Goal: Task Accomplishment & Management: Complete application form

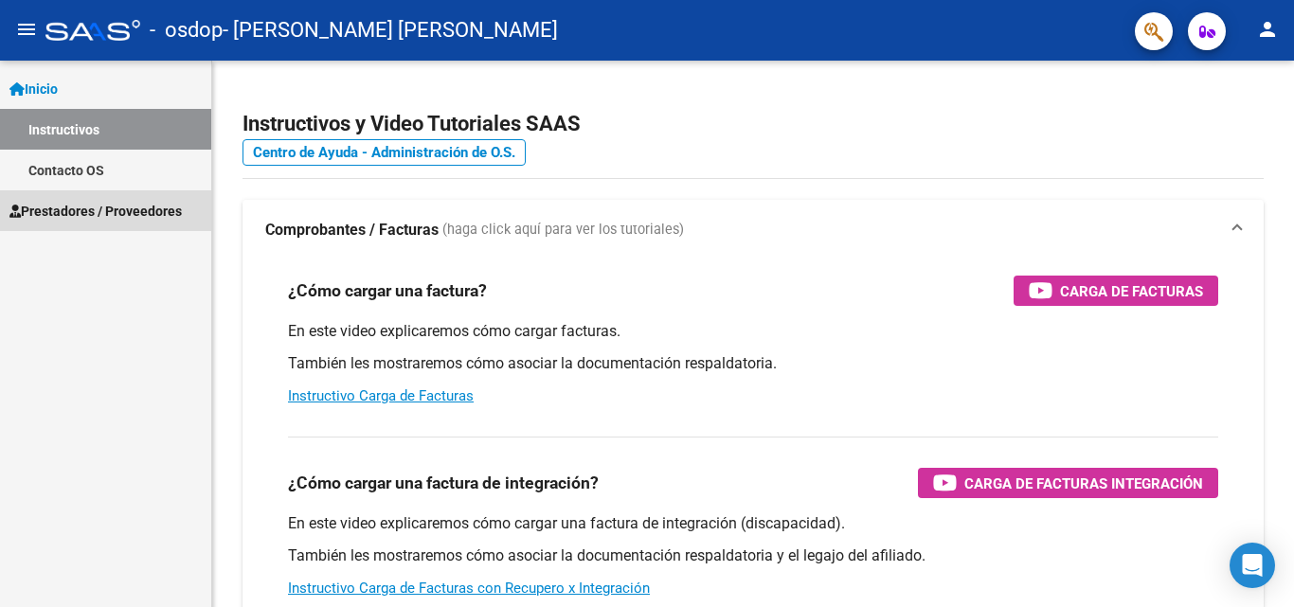
click at [135, 205] on span "Prestadores / Proveedores" at bounding box center [95, 211] width 172 height 21
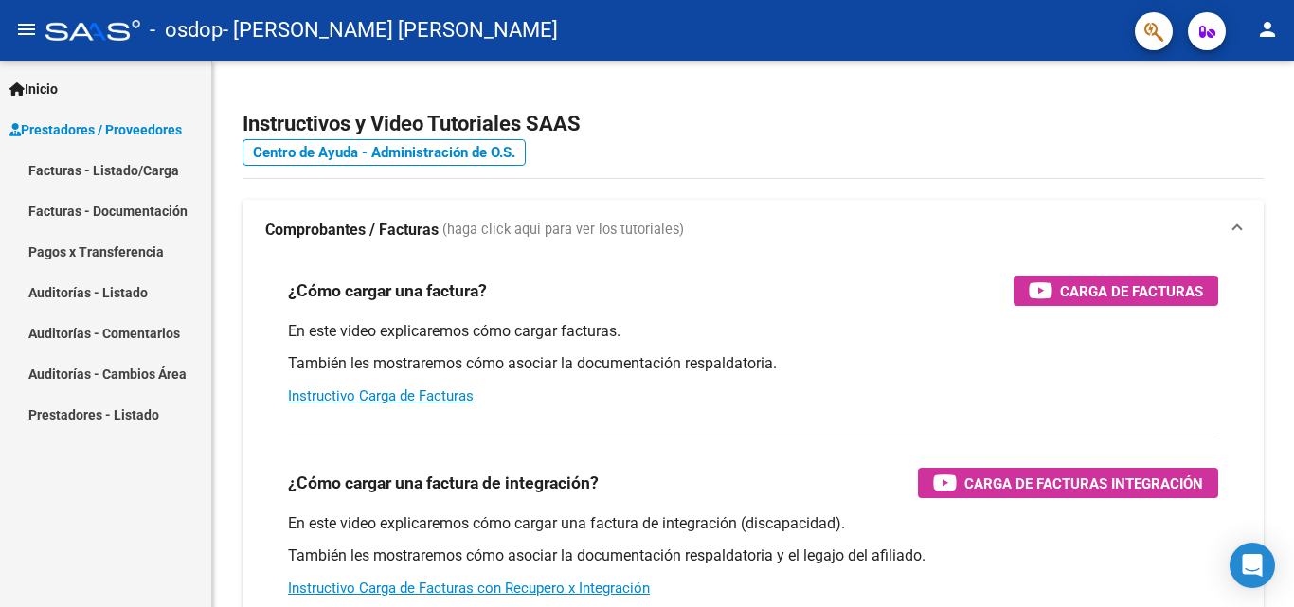
click at [125, 174] on link "Facturas - Listado/Carga" at bounding box center [105, 170] width 211 height 41
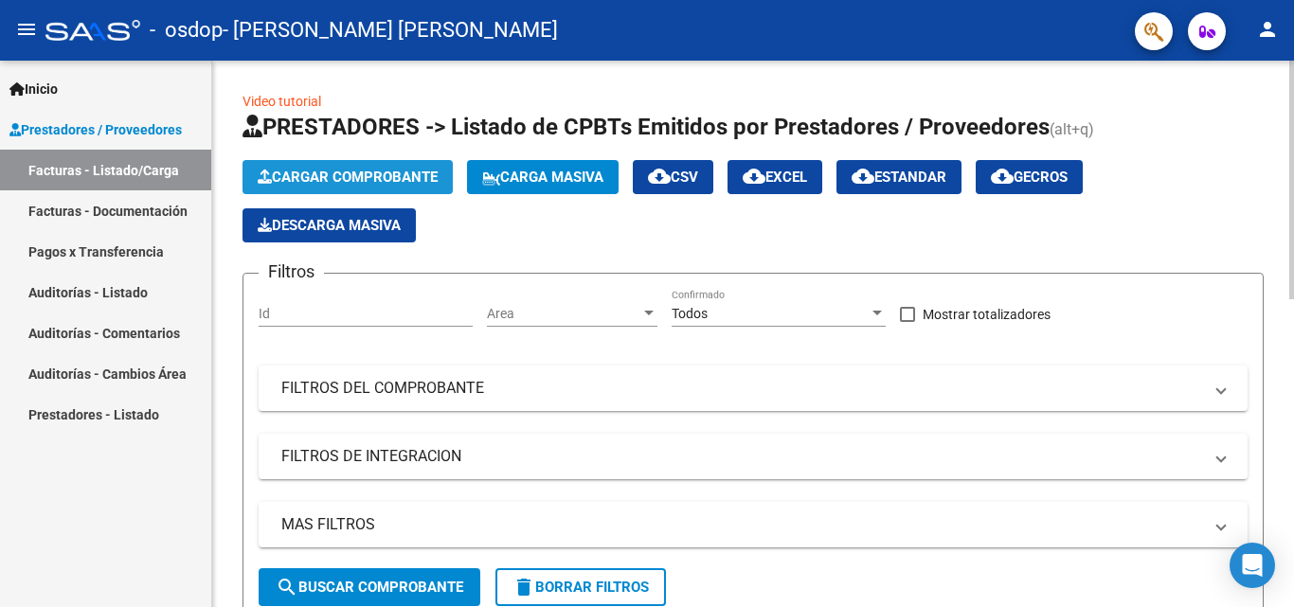
click at [416, 175] on span "Cargar Comprobante" at bounding box center [348, 177] width 180 height 17
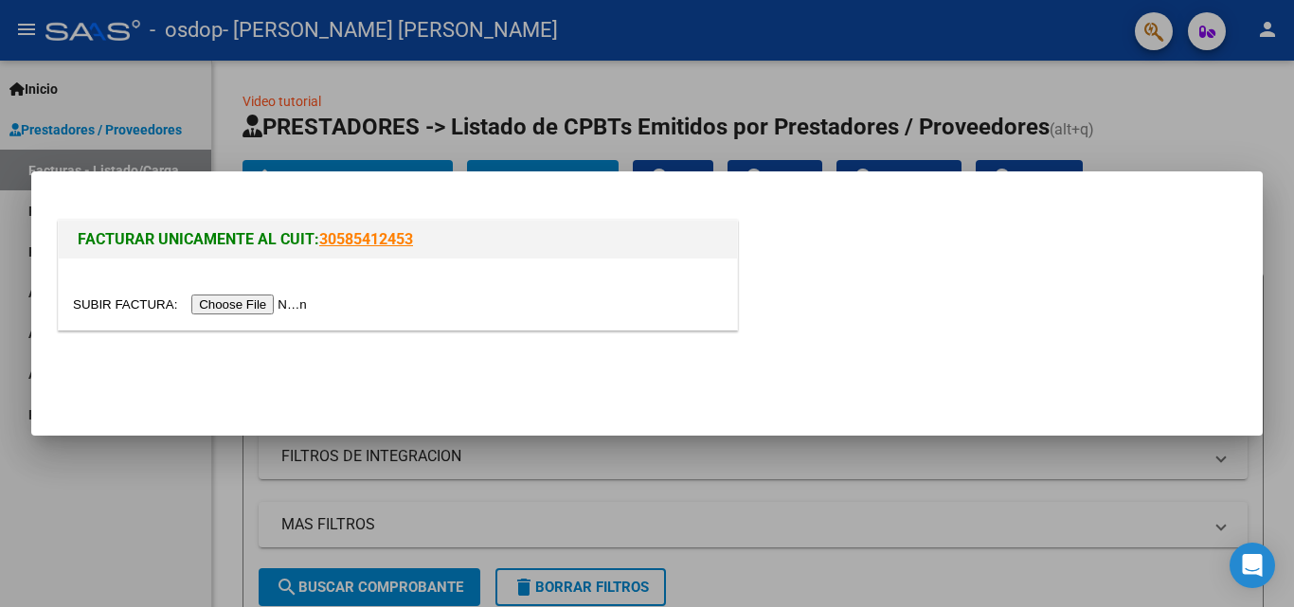
click at [270, 308] on input "file" at bounding box center [193, 305] width 240 height 20
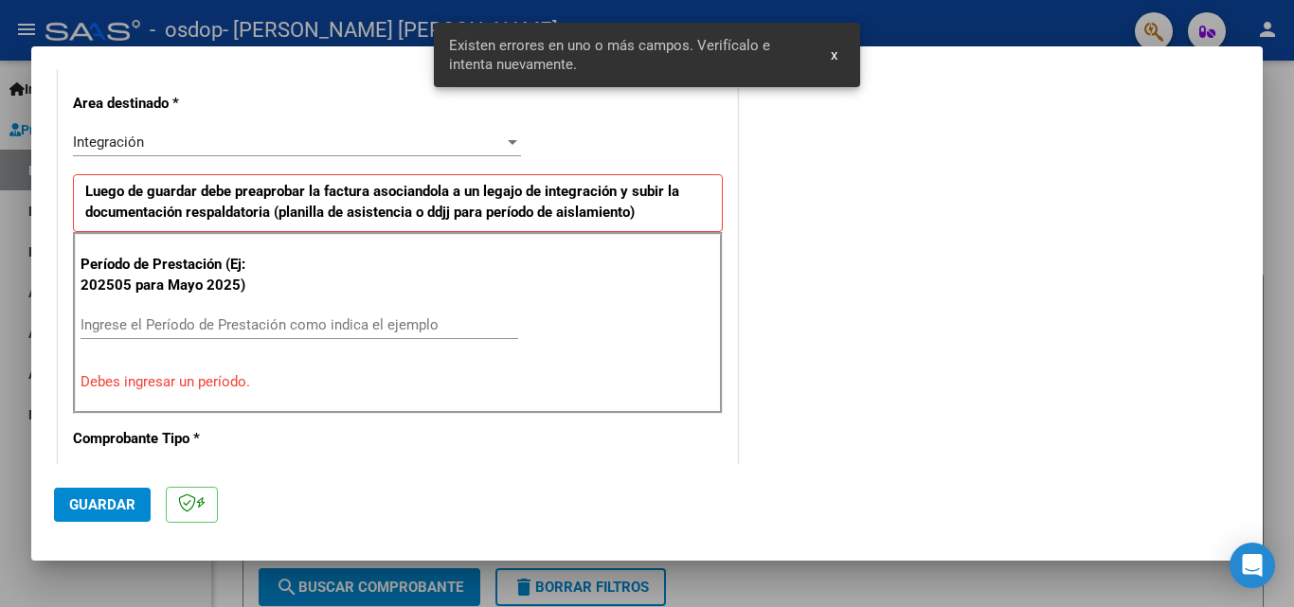
scroll to position [462, 0]
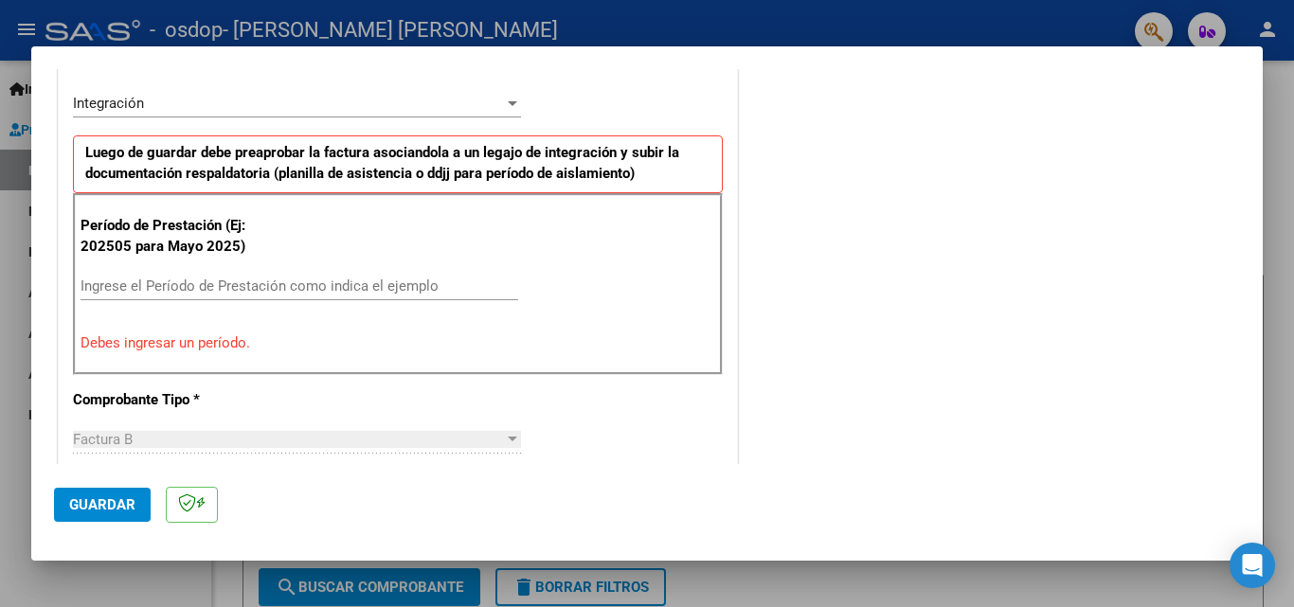
click at [335, 287] on input "Ingrese el Período de Prestación como indica el ejemplo" at bounding box center [300, 286] width 438 height 17
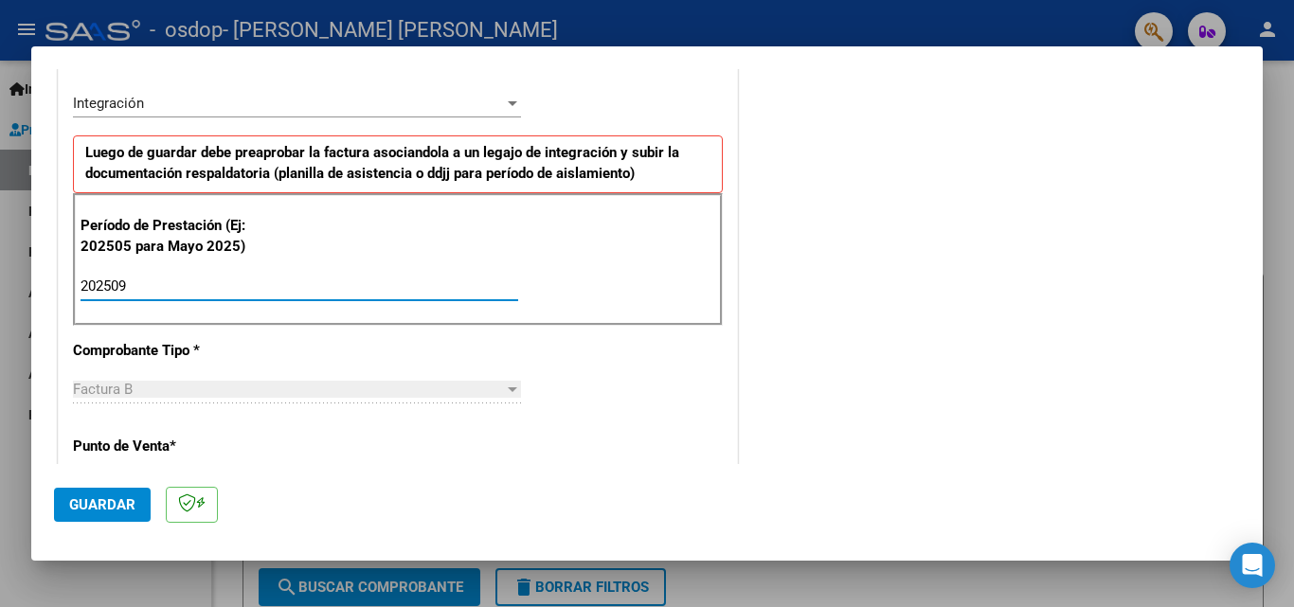
type input "202509"
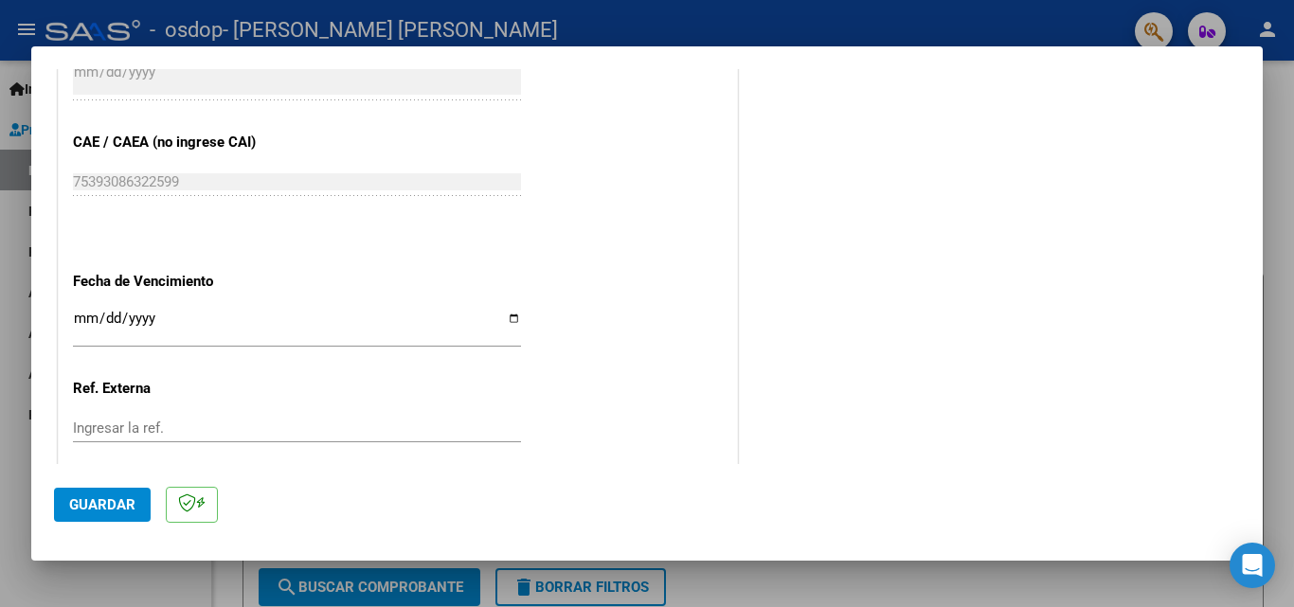
scroll to position [1218, 0]
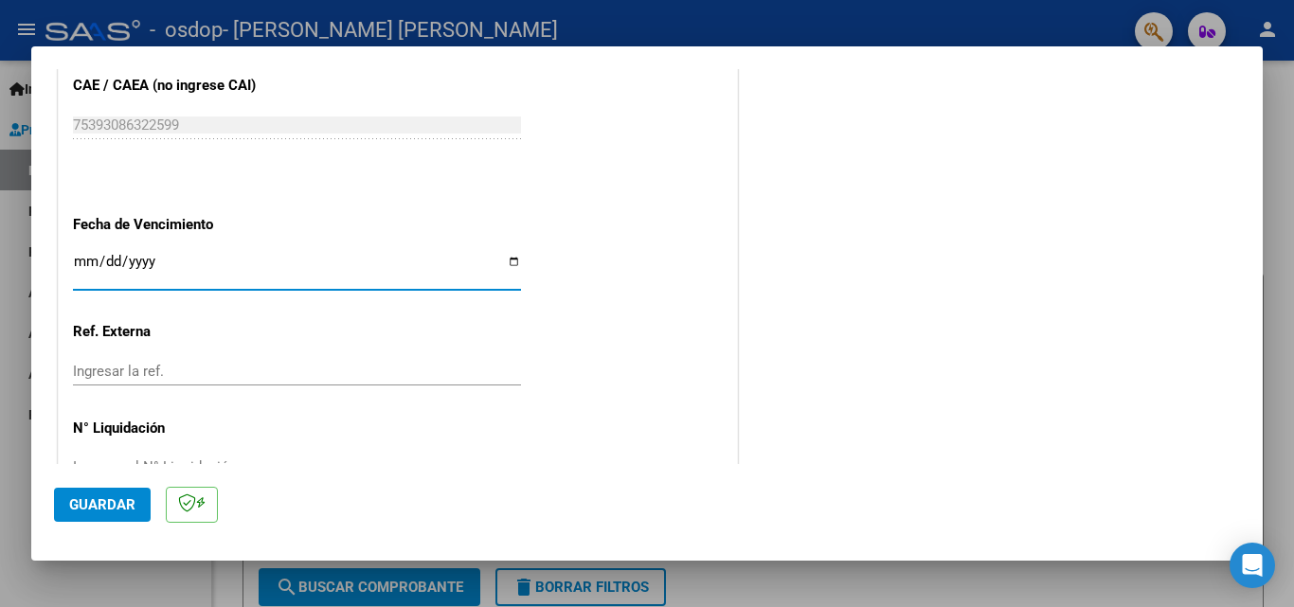
click at [511, 261] on input "Ingresar la fecha" at bounding box center [297, 269] width 448 height 30
type input "[DATE]"
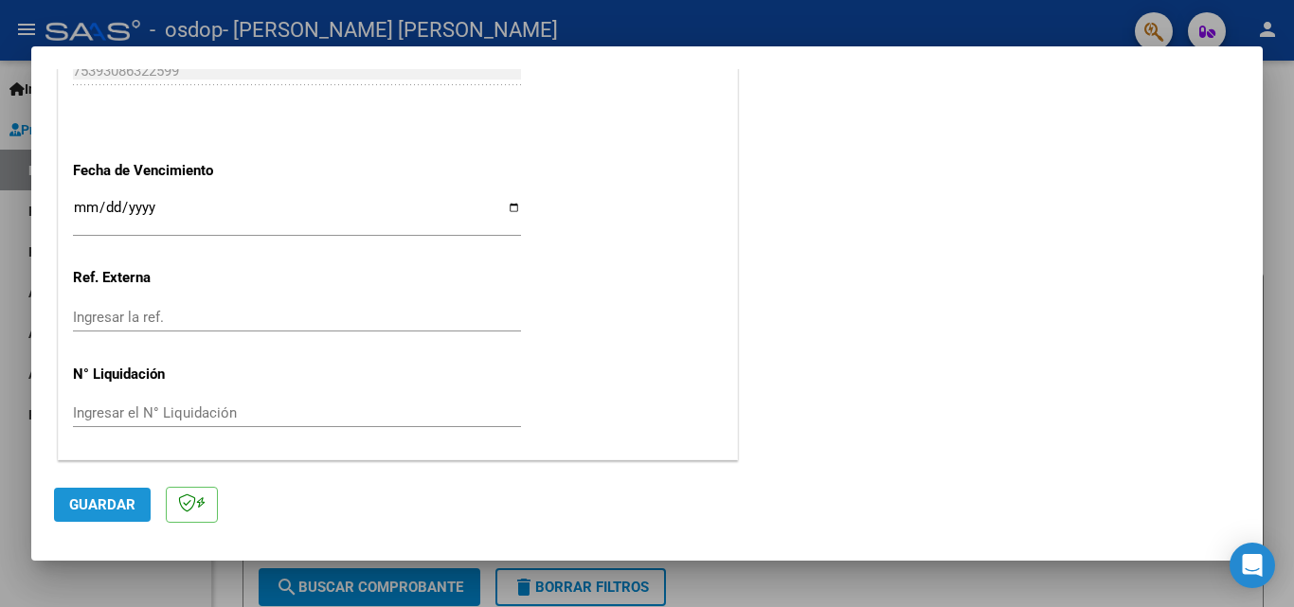
click at [132, 511] on span "Guardar" at bounding box center [102, 504] width 66 height 17
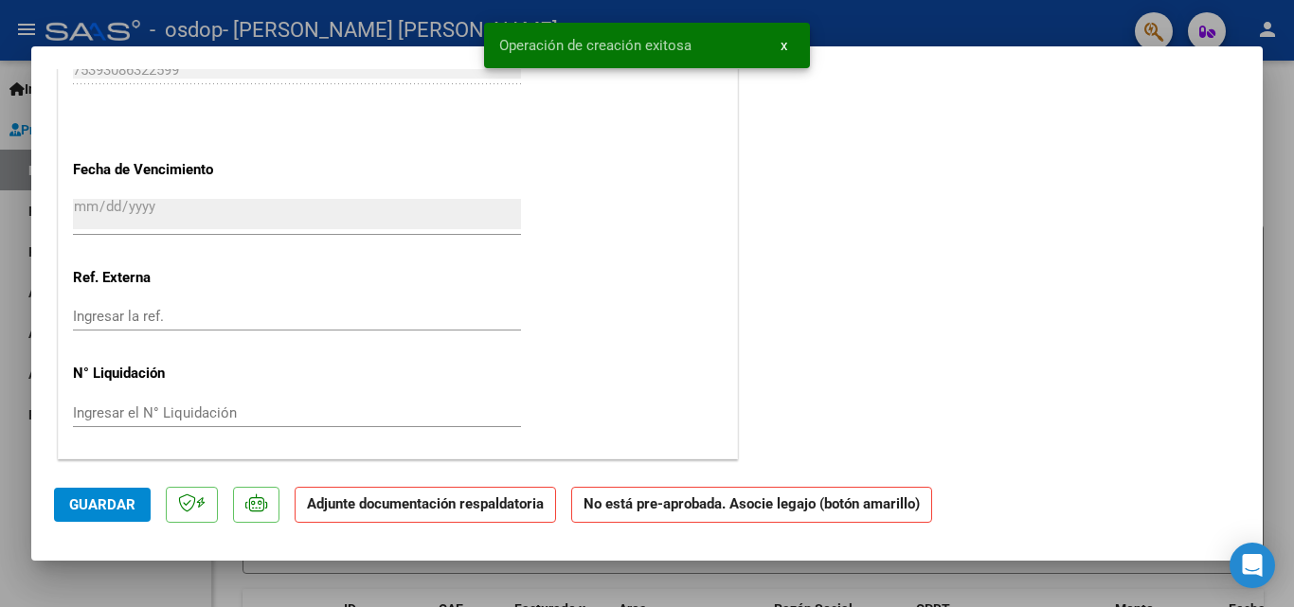
scroll to position [0, 0]
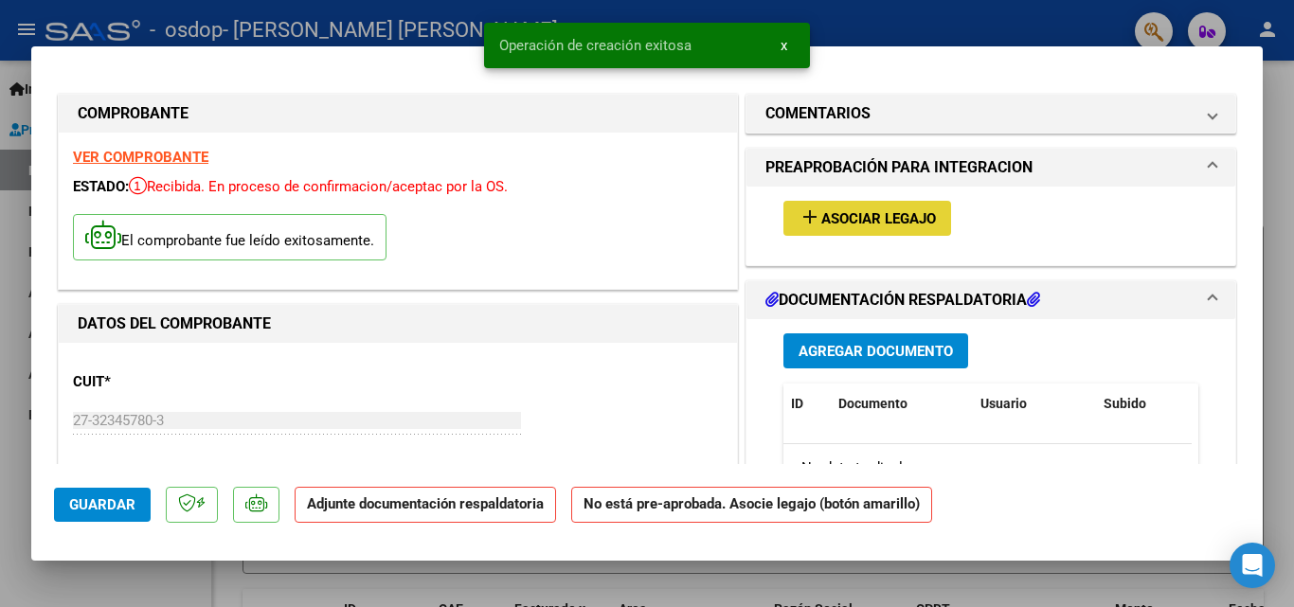
click at [840, 213] on span "Asociar Legajo" at bounding box center [878, 218] width 115 height 17
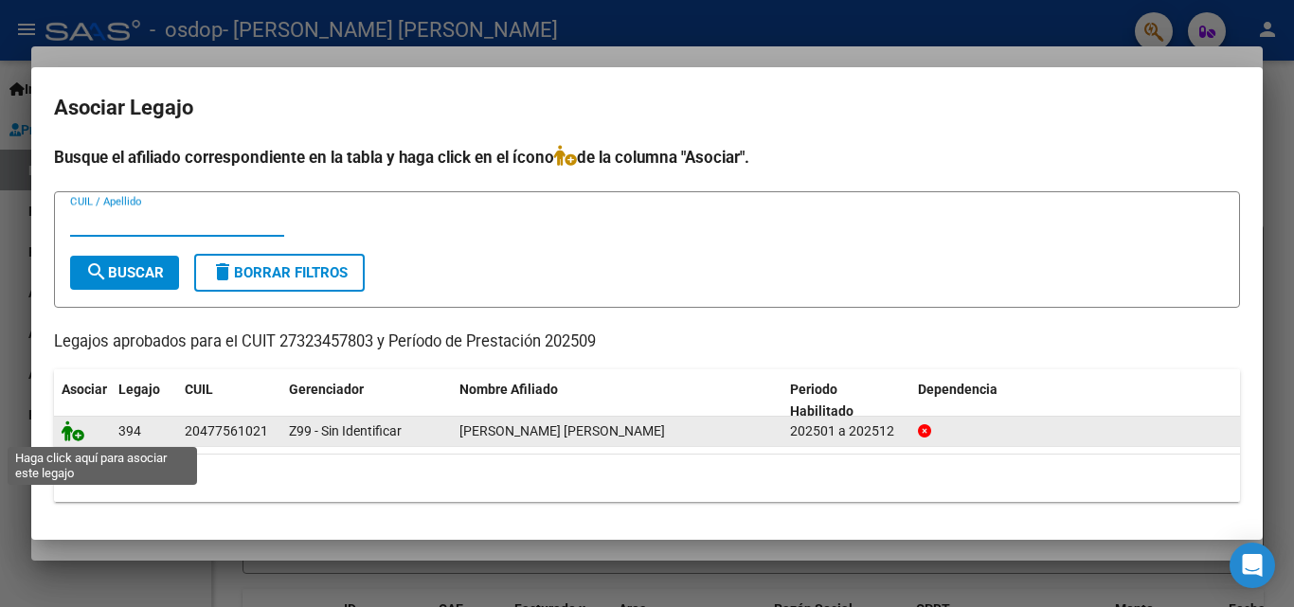
click at [75, 433] on icon at bounding box center [73, 431] width 23 height 21
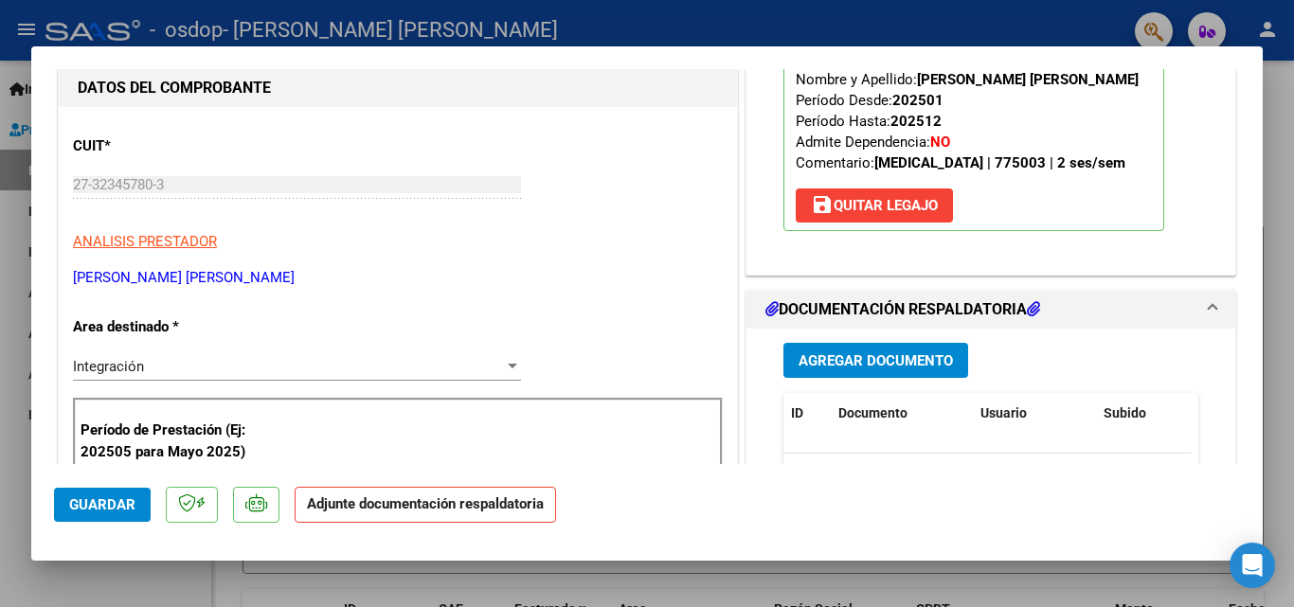
scroll to position [285, 0]
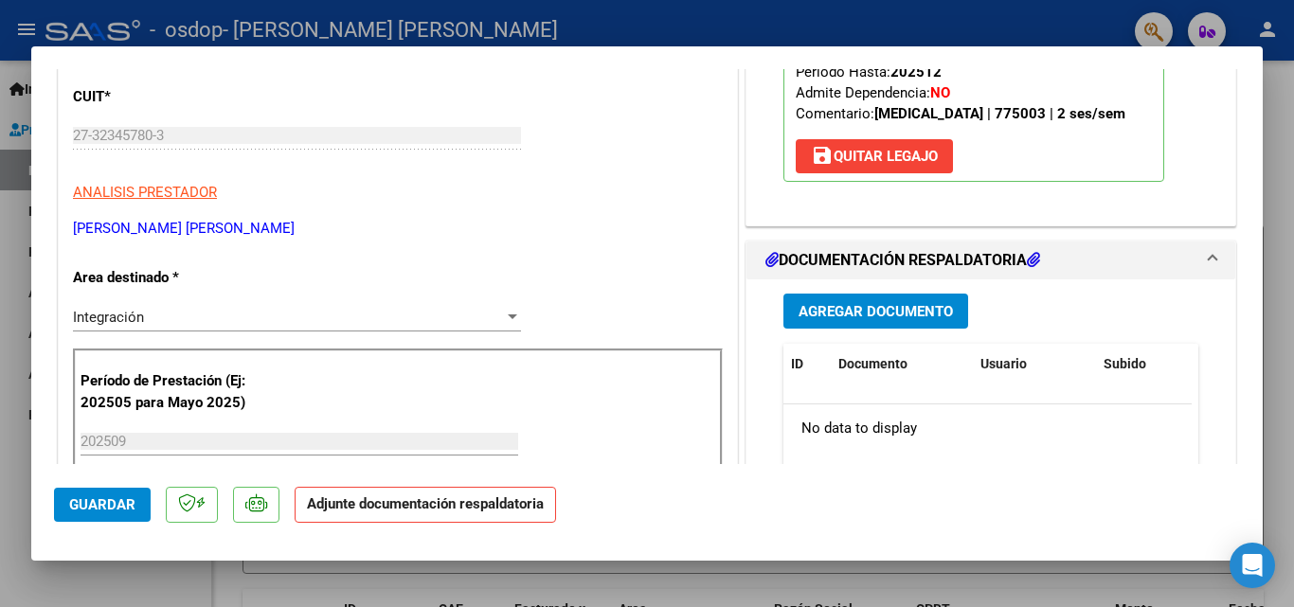
click at [886, 305] on span "Agregar Documento" at bounding box center [875, 311] width 154 height 17
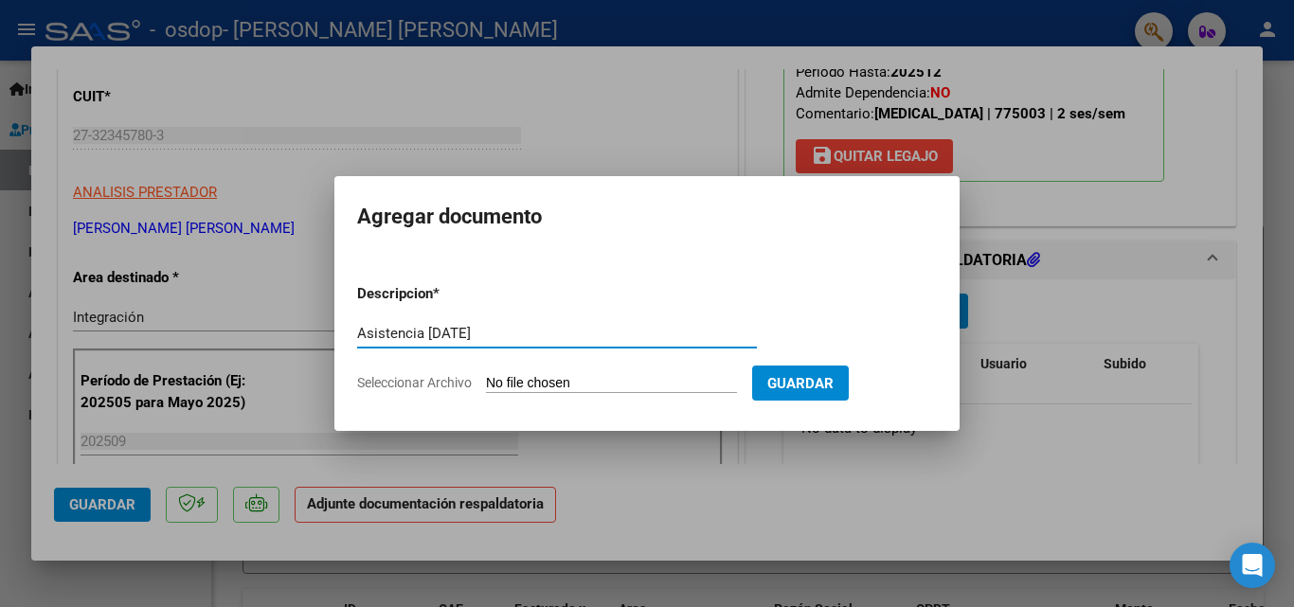
type input "Asistencia [DATE]"
click at [593, 382] on input "Seleccionar Archivo" at bounding box center [611, 384] width 251 height 18
type input "C:\fakepath\Asistencia [PERSON_NAME] [DATE].pdf"
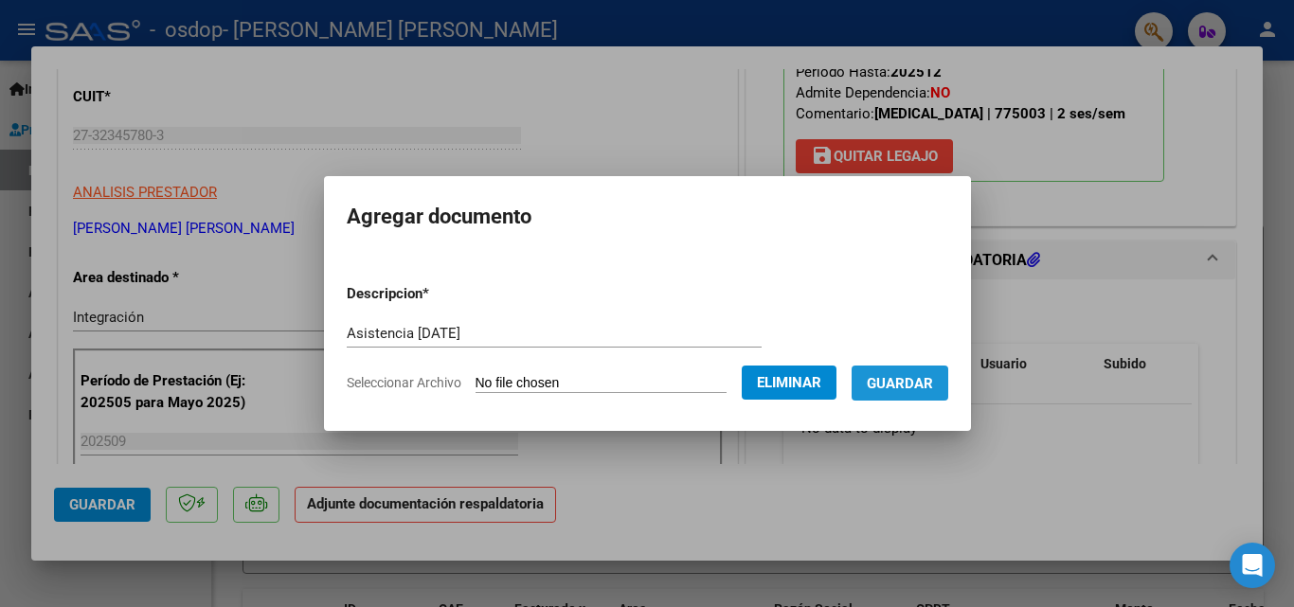
click at [914, 395] on button "Guardar" at bounding box center [900, 383] width 97 height 35
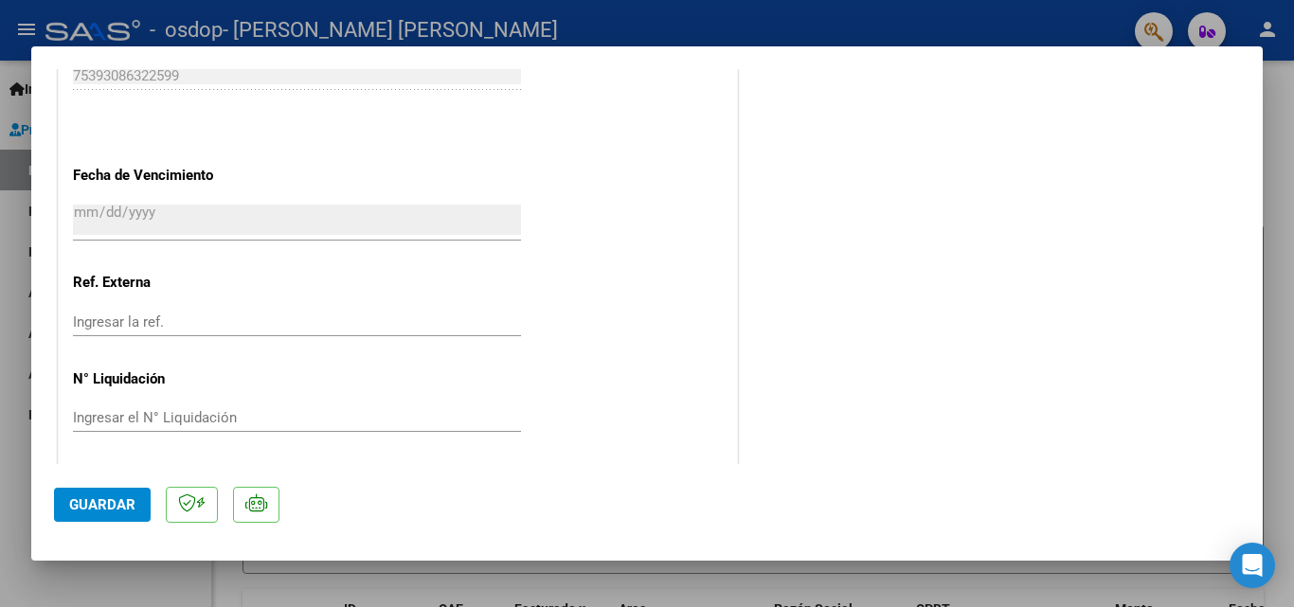
scroll to position [1301, 0]
click at [93, 508] on span "Guardar" at bounding box center [102, 504] width 66 height 17
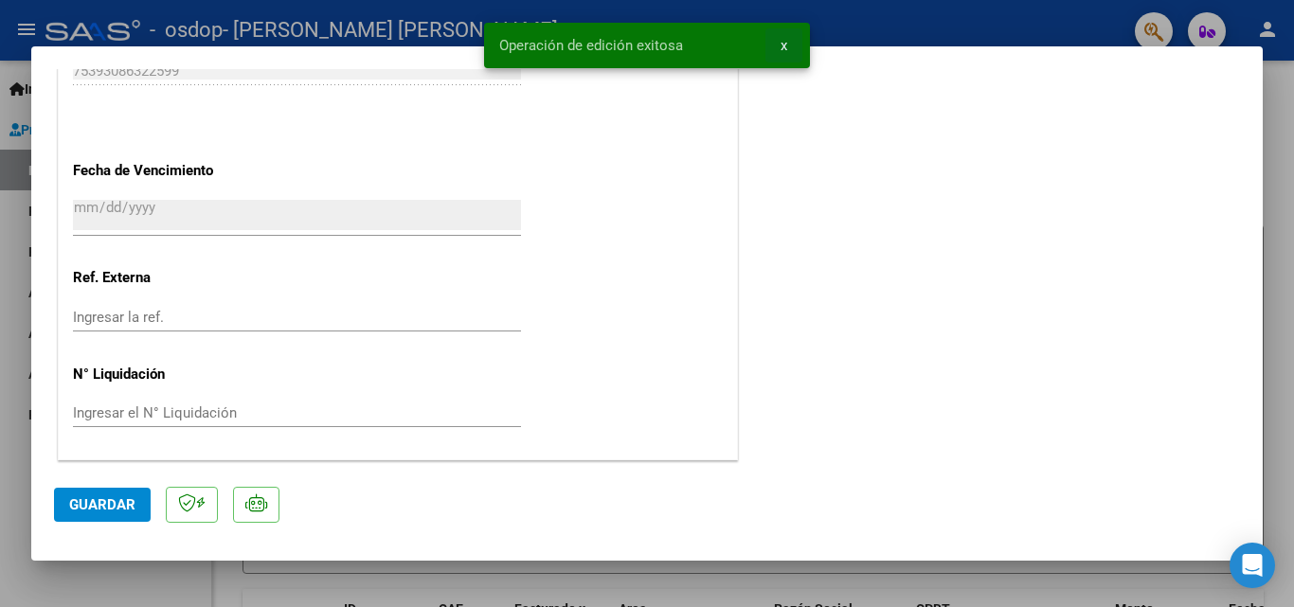
click at [786, 45] on span "x" at bounding box center [784, 45] width 7 height 17
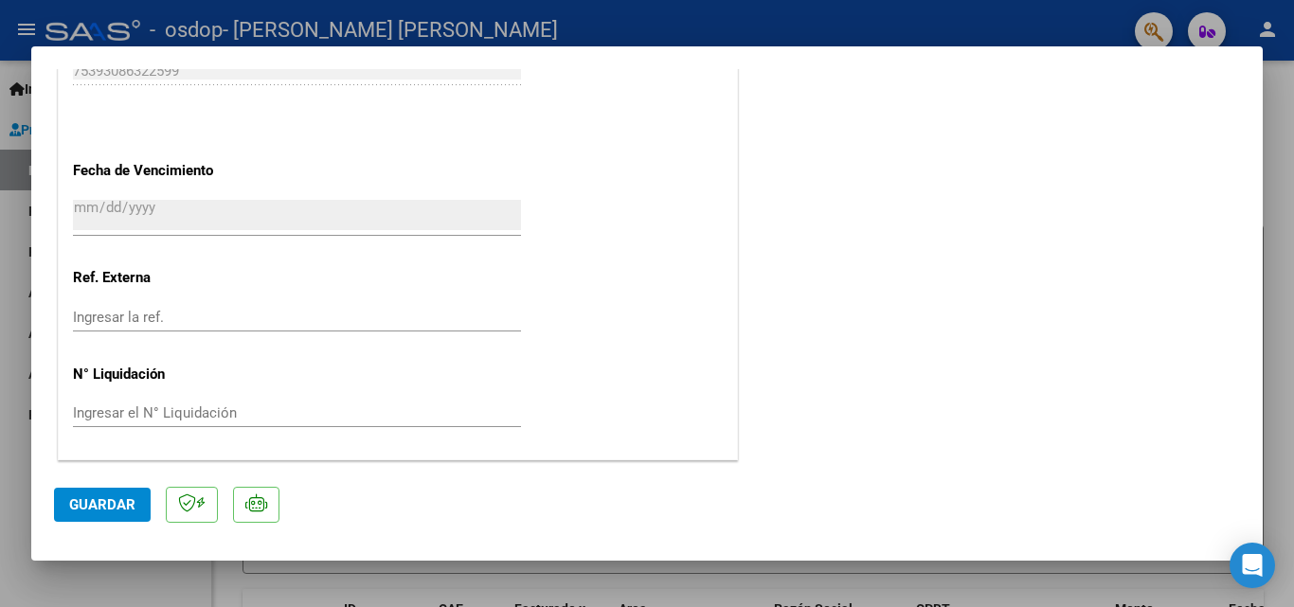
scroll to position [0, 0]
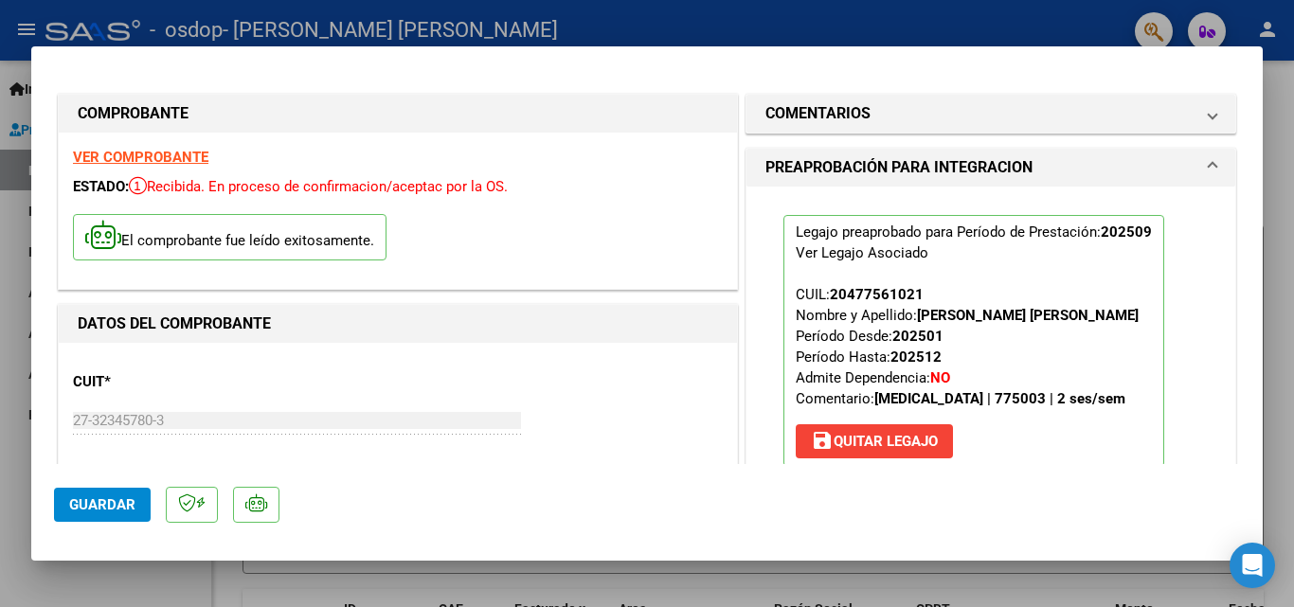
click at [856, 15] on div at bounding box center [647, 303] width 1294 height 607
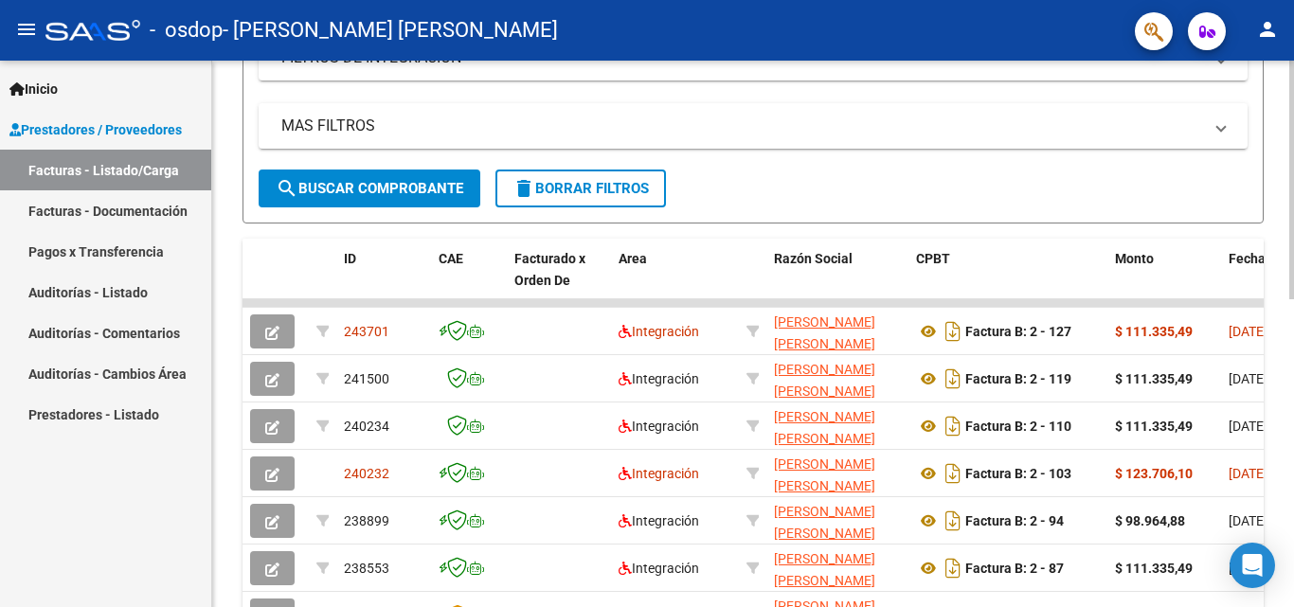
scroll to position [401, 0]
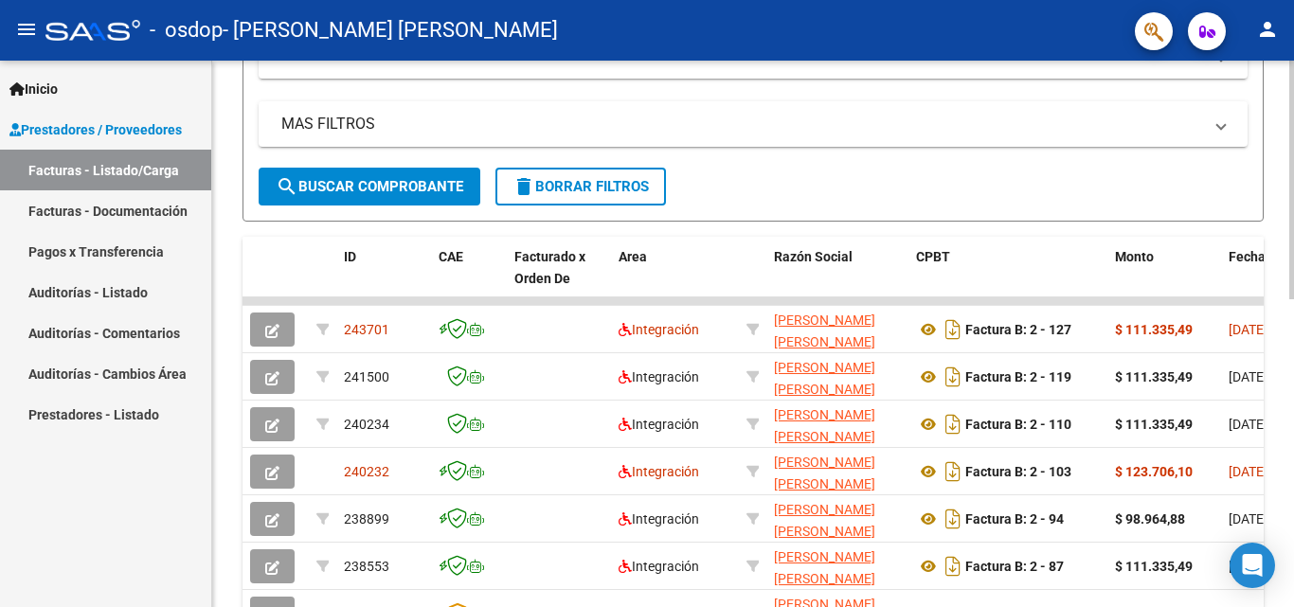
click at [1279, 259] on div at bounding box center [1291, 359] width 5 height 239
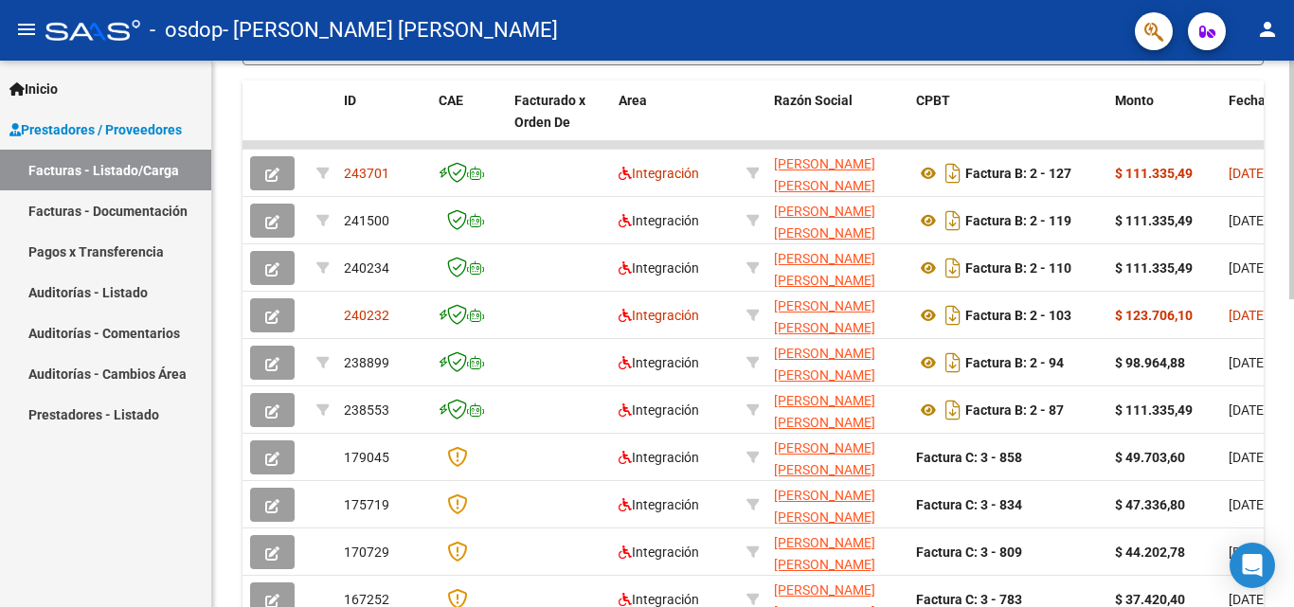
click at [1279, 404] on div at bounding box center [1291, 429] width 5 height 239
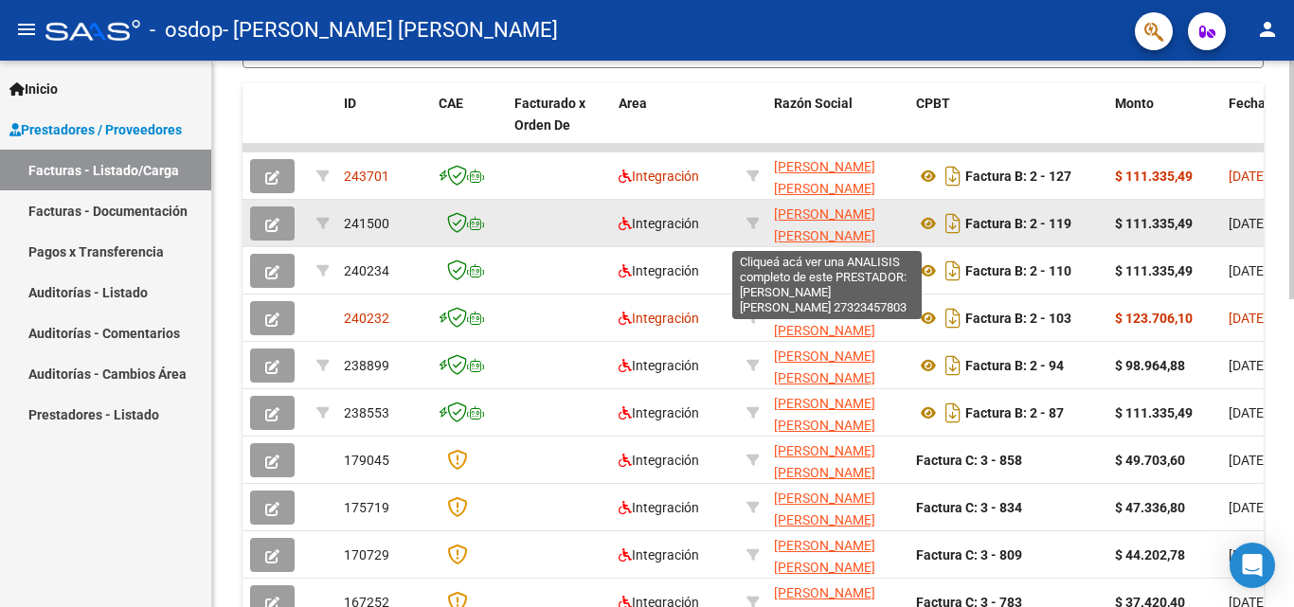
click at [827, 218] on span "[PERSON_NAME] [PERSON_NAME]" at bounding box center [824, 224] width 101 height 37
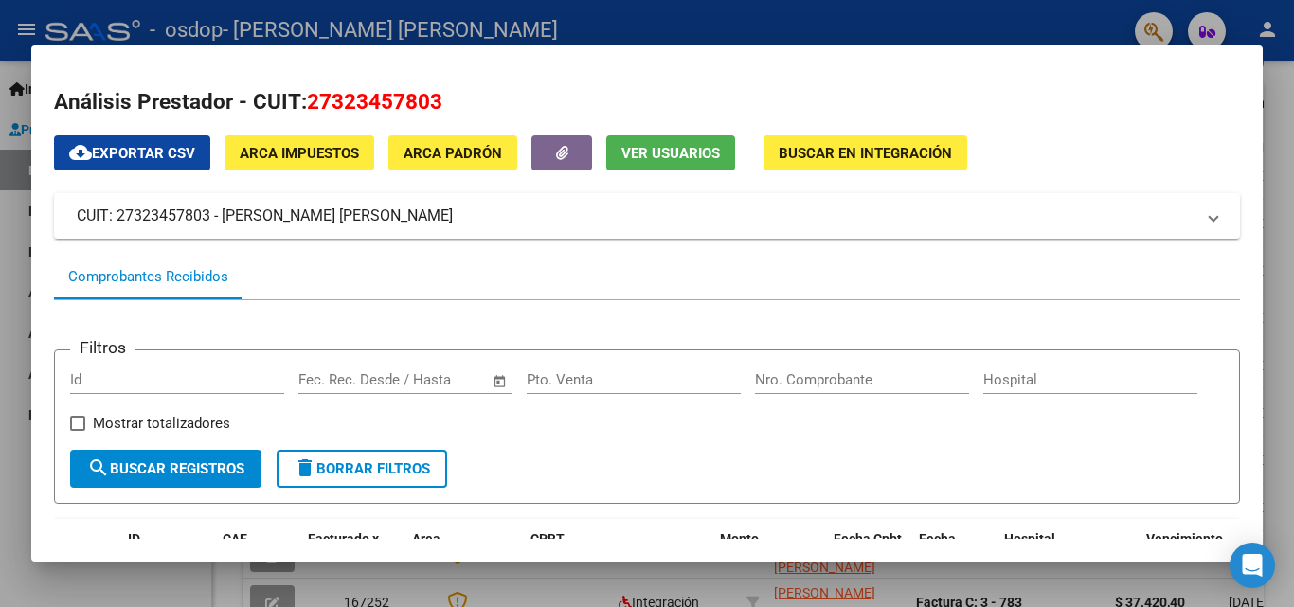
click at [978, 12] on div at bounding box center [647, 303] width 1294 height 607
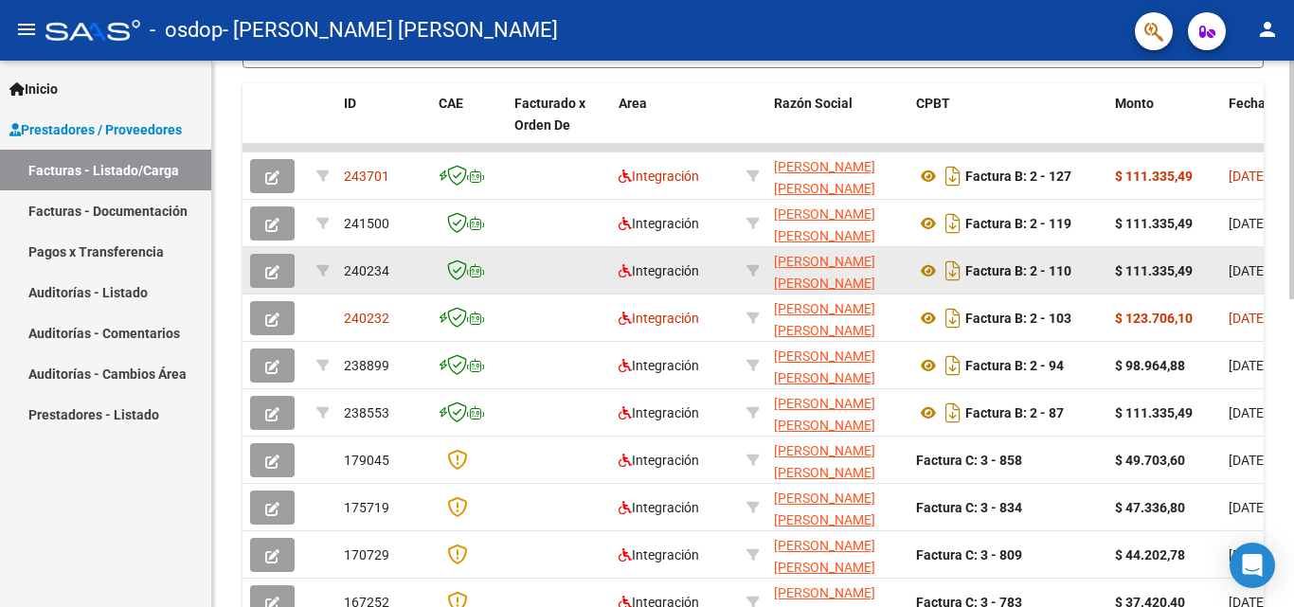
drag, startPoint x: 1268, startPoint y: 272, endPoint x: 1003, endPoint y: 255, distance: 265.8
click at [1003, 255] on div "Video tutorial PRESTADORES -> Listado de CPBTs Emitidos por Prestadores / Prove…" at bounding box center [753, 124] width 1082 height 1234
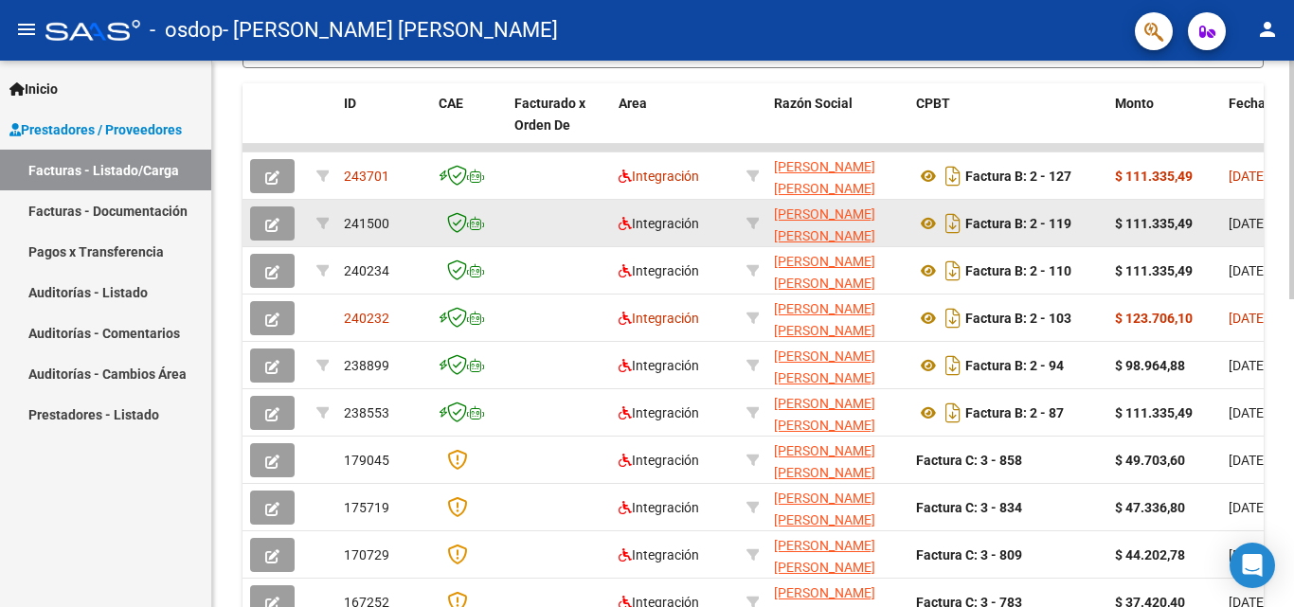
click at [546, 237] on datatable-body-cell at bounding box center [559, 223] width 104 height 46
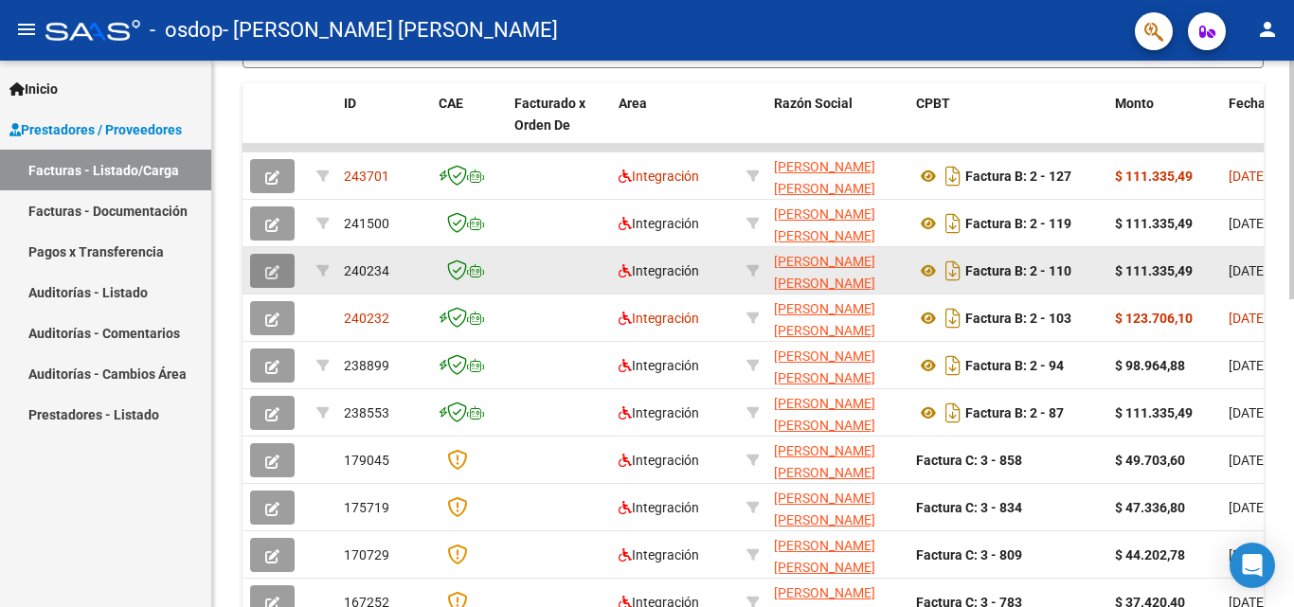
click at [265, 265] on icon "button" at bounding box center [272, 272] width 14 height 14
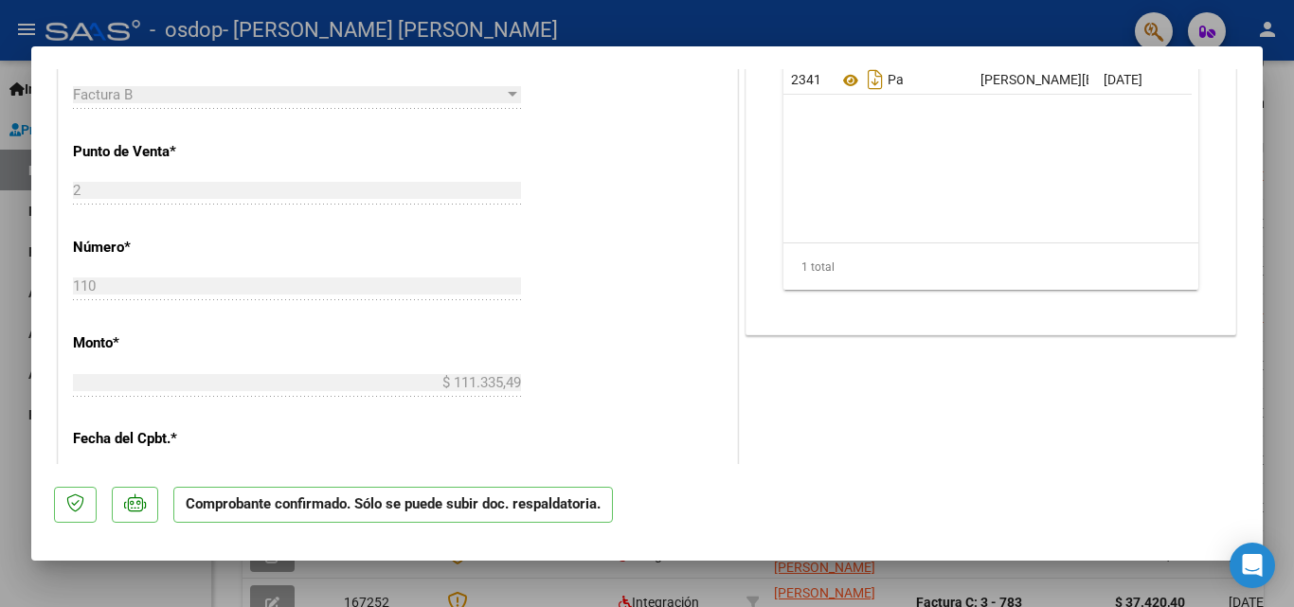
scroll to position [0, 0]
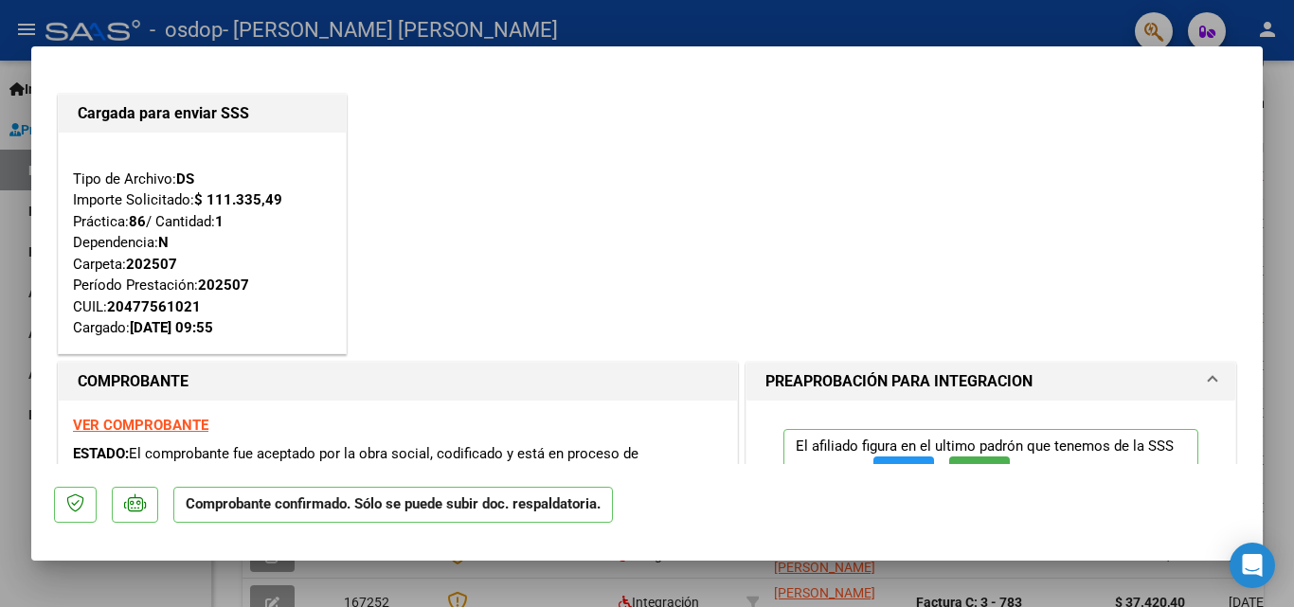
click at [792, 26] on div at bounding box center [647, 303] width 1294 height 607
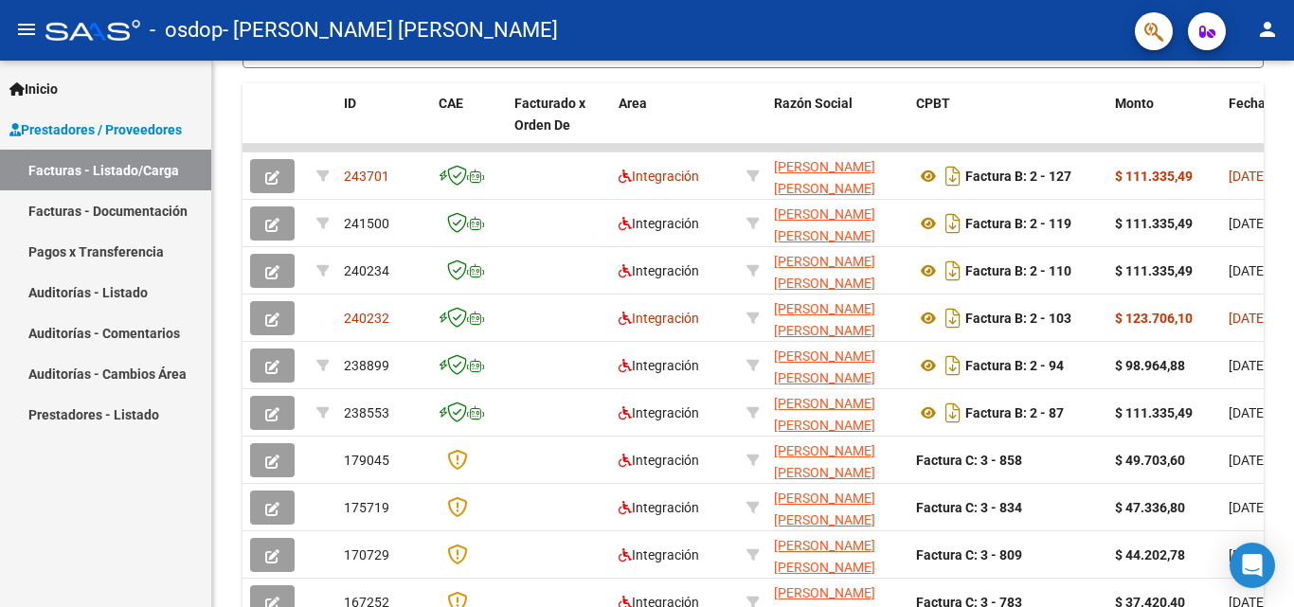
click at [114, 250] on link "Pagos x Transferencia" at bounding box center [105, 251] width 211 height 41
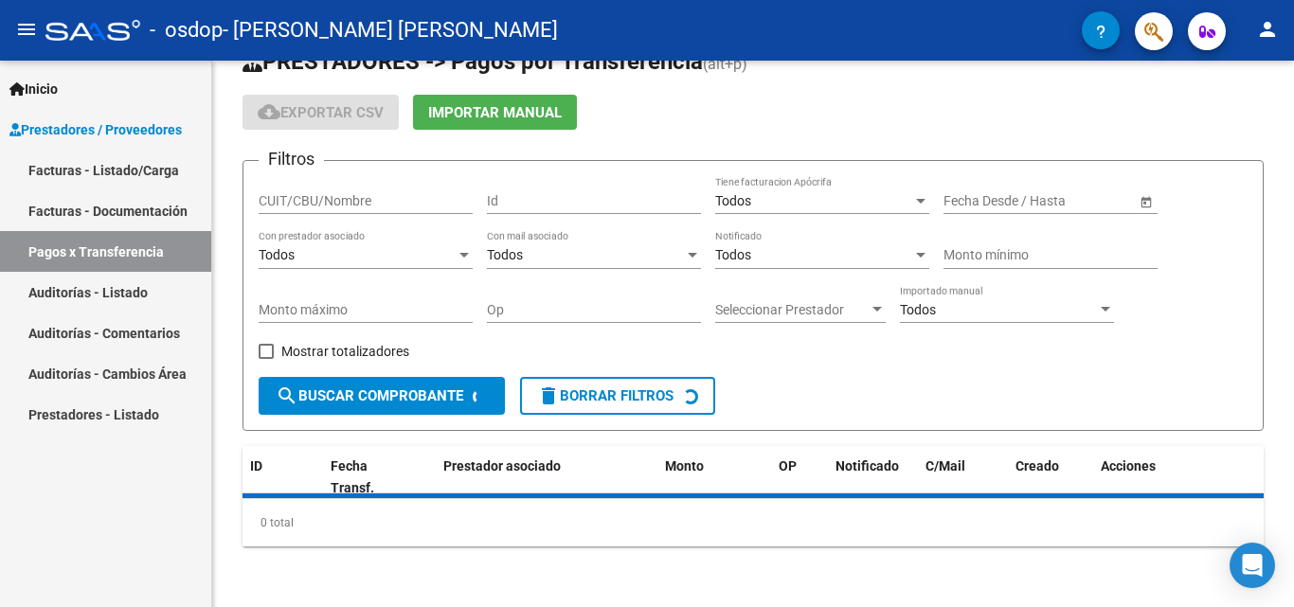
scroll to position [87, 0]
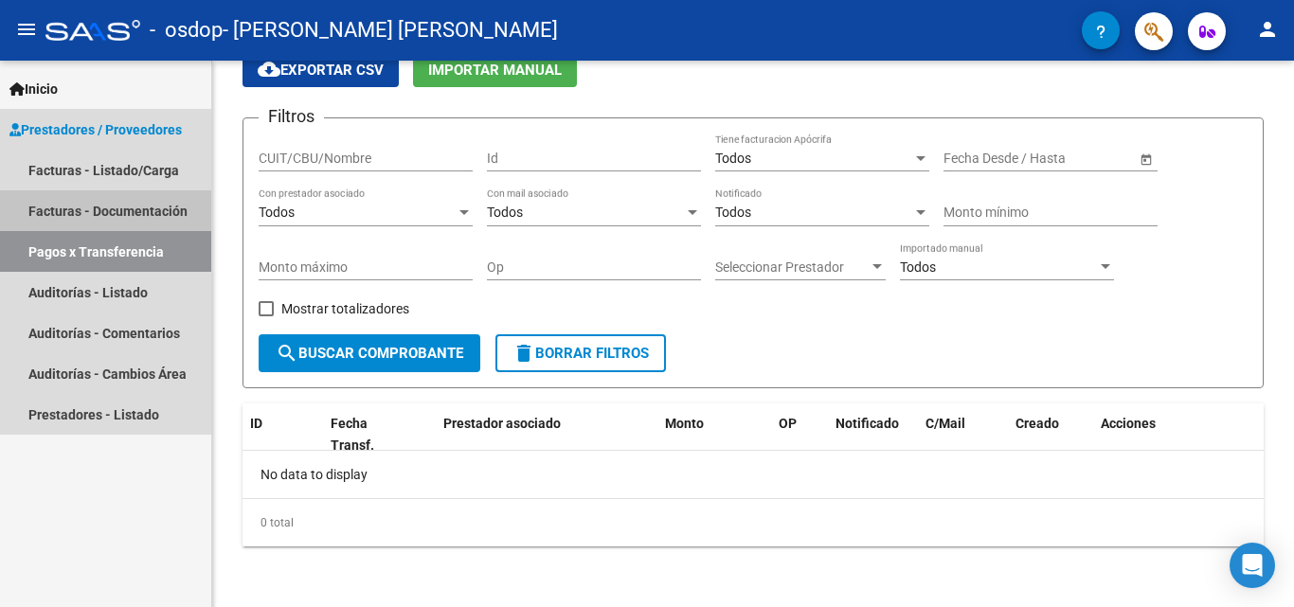
click at [105, 206] on link "Facturas - Documentación" at bounding box center [105, 210] width 211 height 41
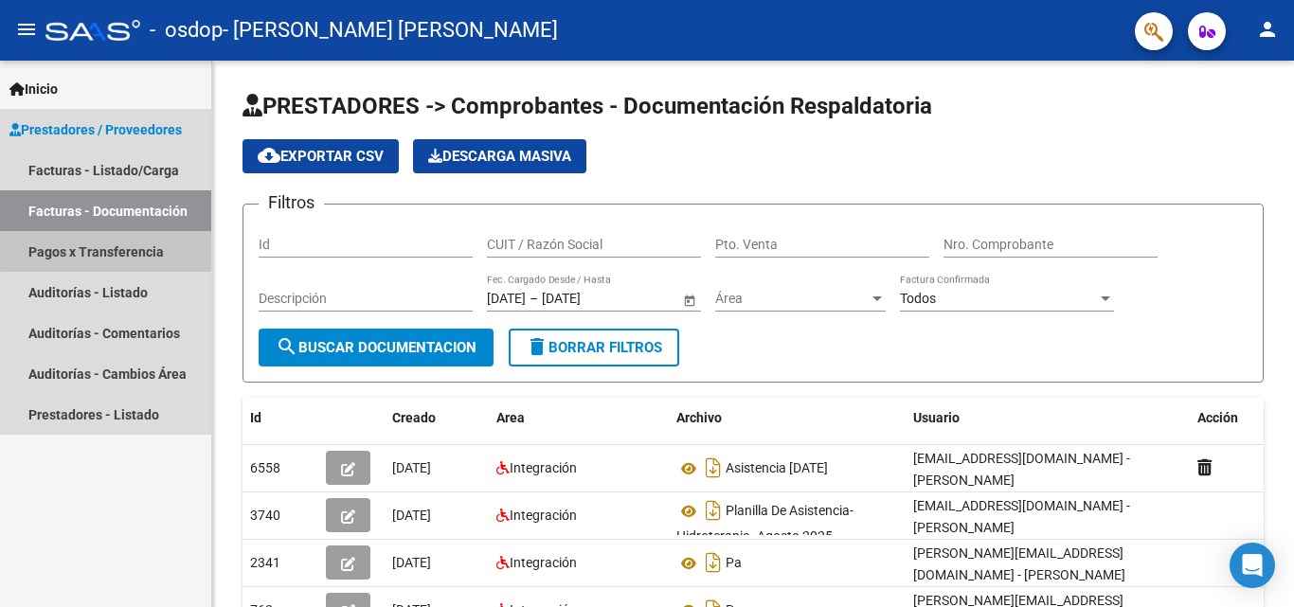
click at [117, 248] on link "Pagos x Transferencia" at bounding box center [105, 251] width 211 height 41
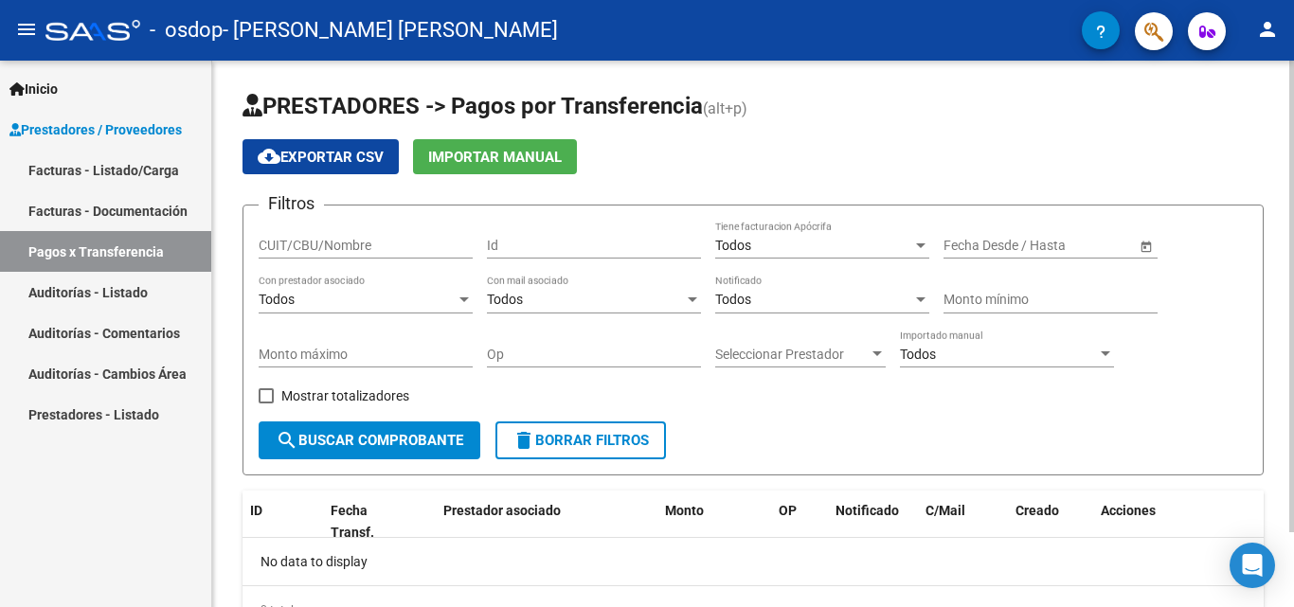
click at [388, 291] on div "Todos Con prestador asociado" at bounding box center [366, 295] width 214 height 38
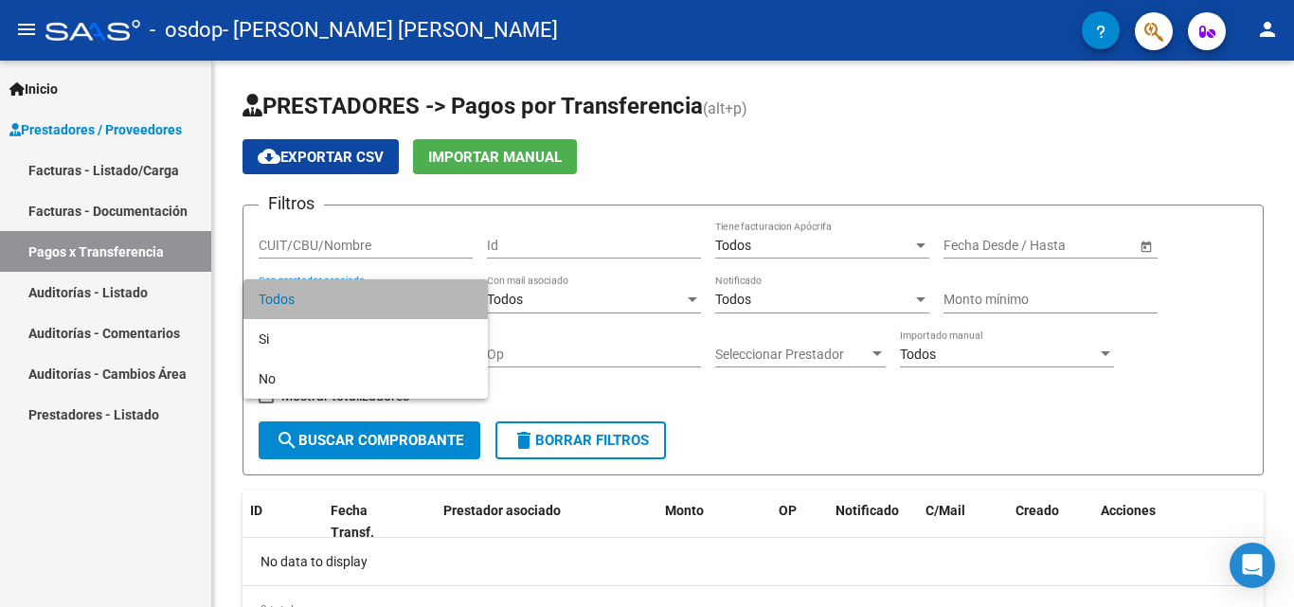
click at [357, 296] on span "Todos" at bounding box center [366, 299] width 214 height 40
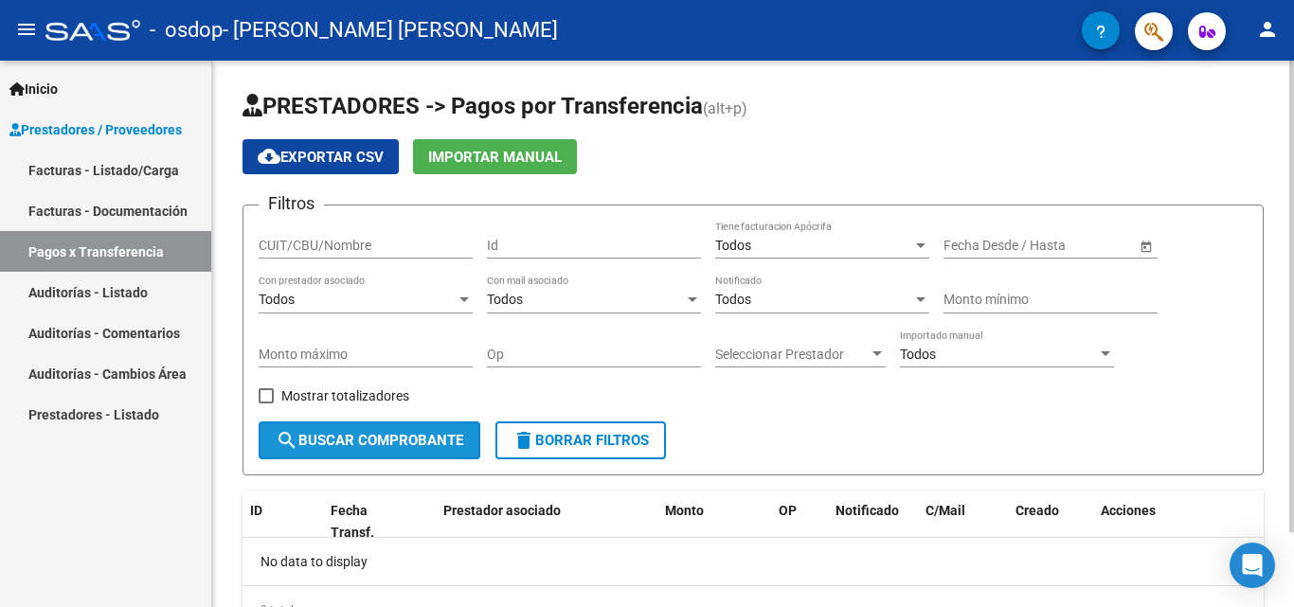
click at [404, 442] on span "search Buscar Comprobante" at bounding box center [370, 440] width 188 height 17
